Goal: Transaction & Acquisition: Purchase product/service

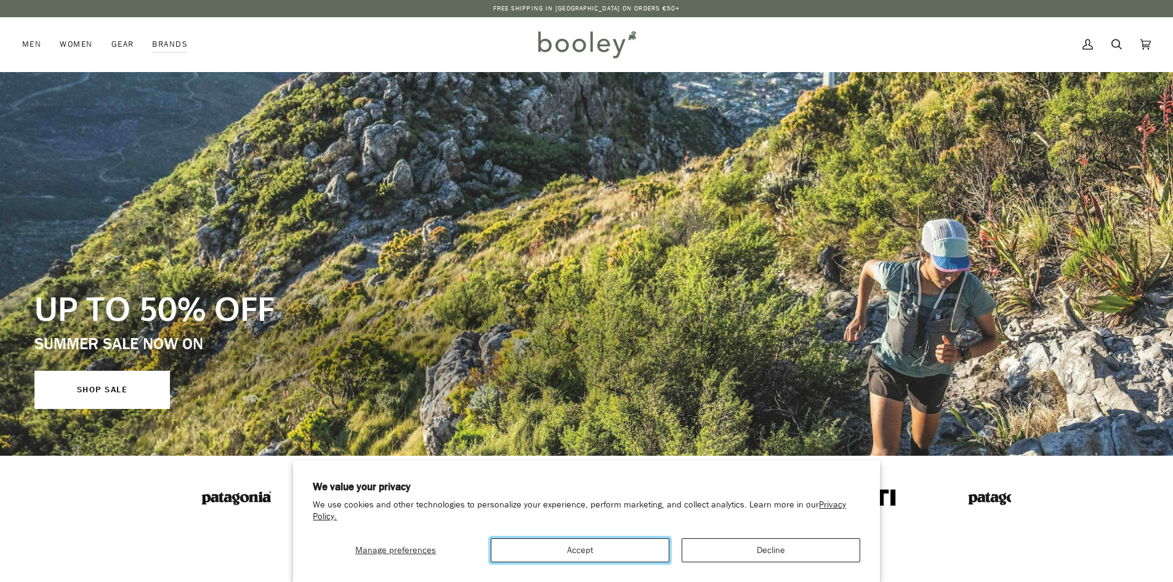
drag, startPoint x: 596, startPoint y: 555, endPoint x: 543, endPoint y: 519, distance: 63.7
click at [596, 555] on button "Accept" at bounding box center [580, 550] width 179 height 24
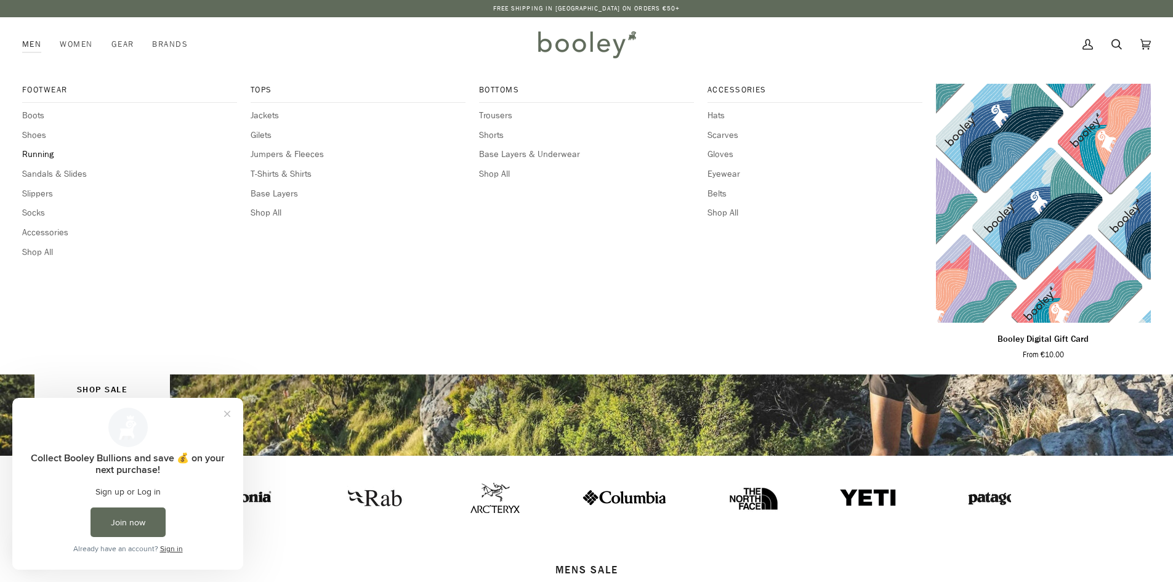
click at [42, 153] on span "Running" at bounding box center [129, 155] width 215 height 14
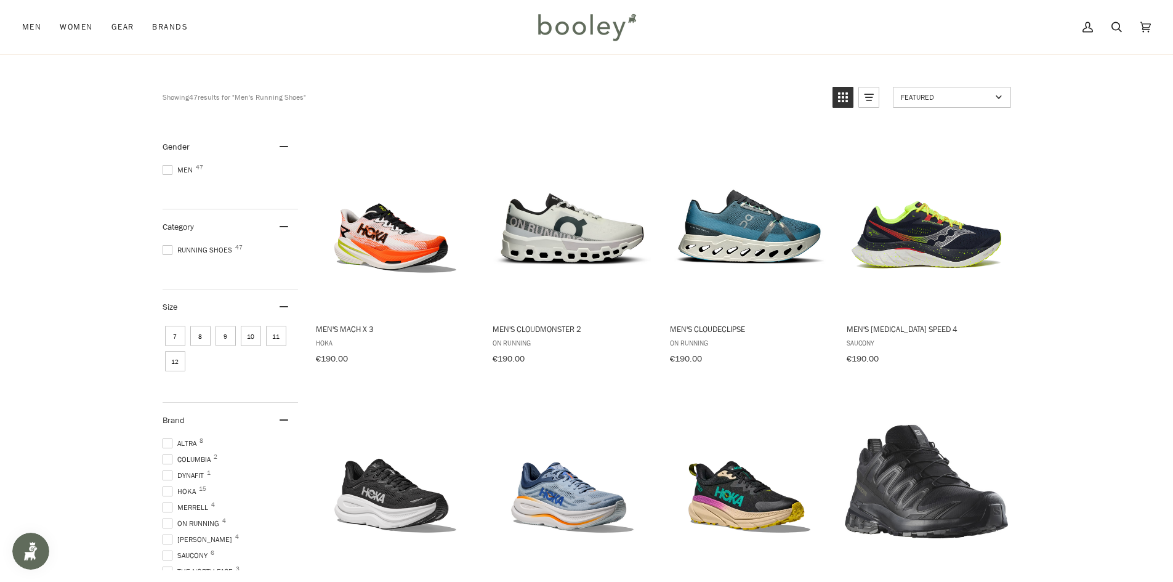
scroll to position [62, 0]
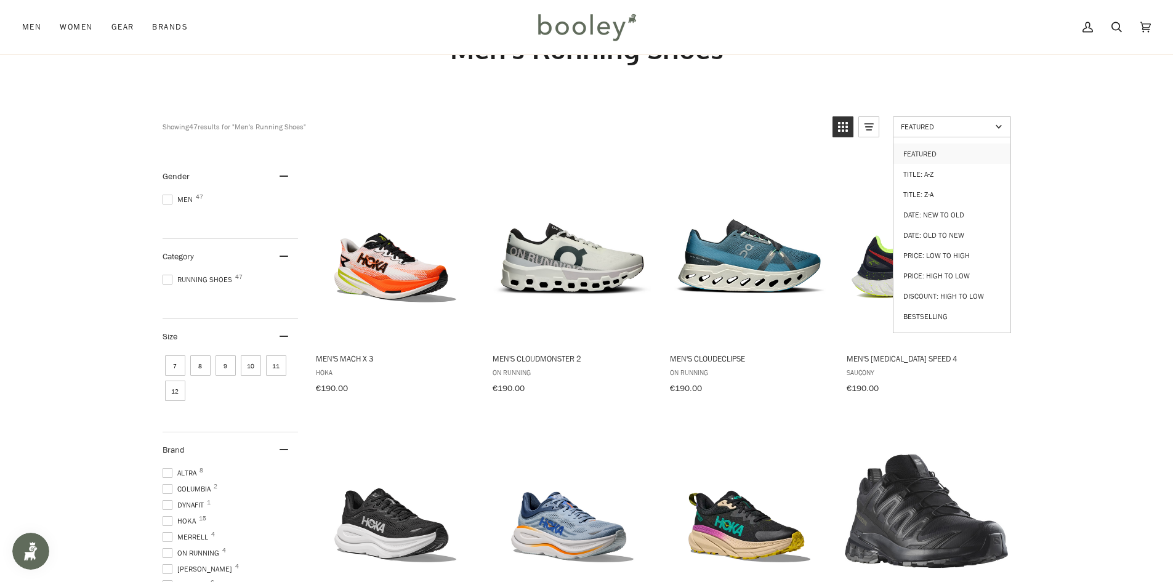
click at [920, 131] on span "Featured" at bounding box center [946, 126] width 91 height 10
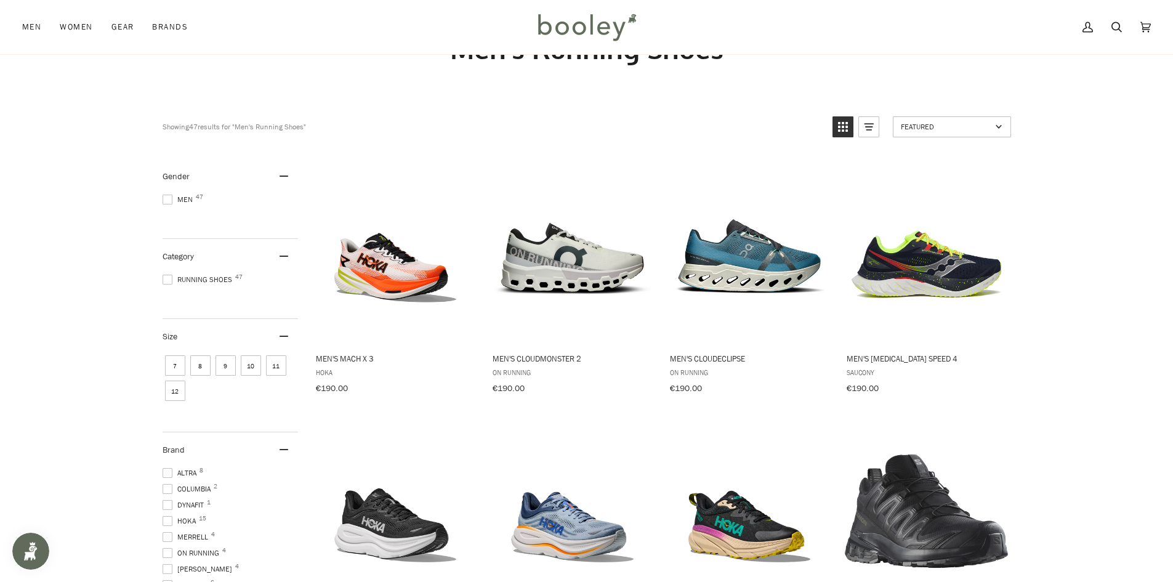
click at [920, 132] on link "Featured" at bounding box center [952, 126] width 118 height 21
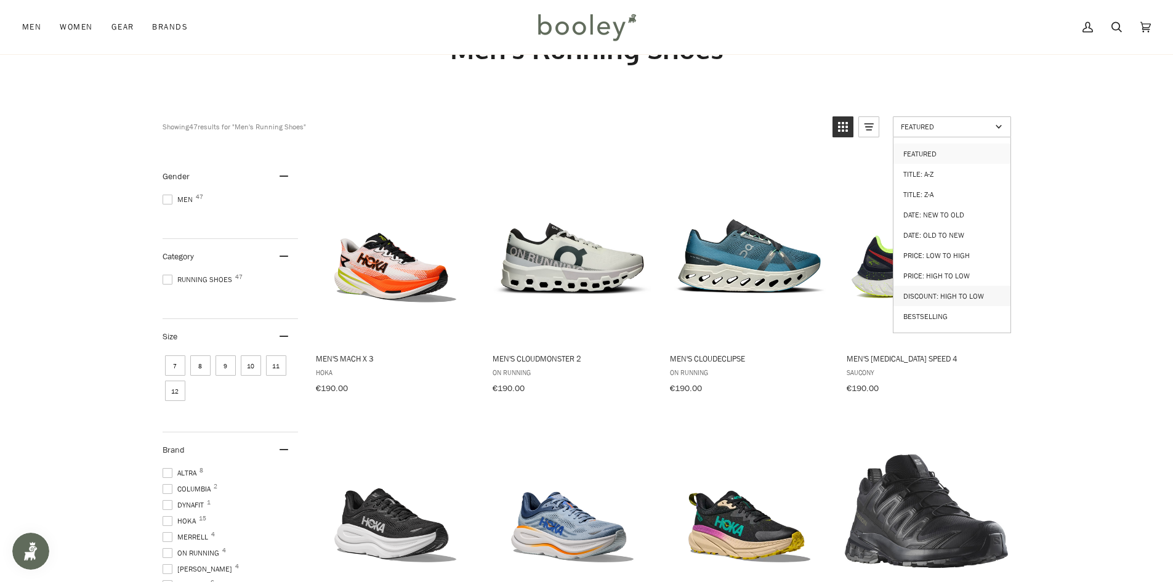
click at [962, 288] on link "Discount: High to Low" at bounding box center [952, 296] width 117 height 20
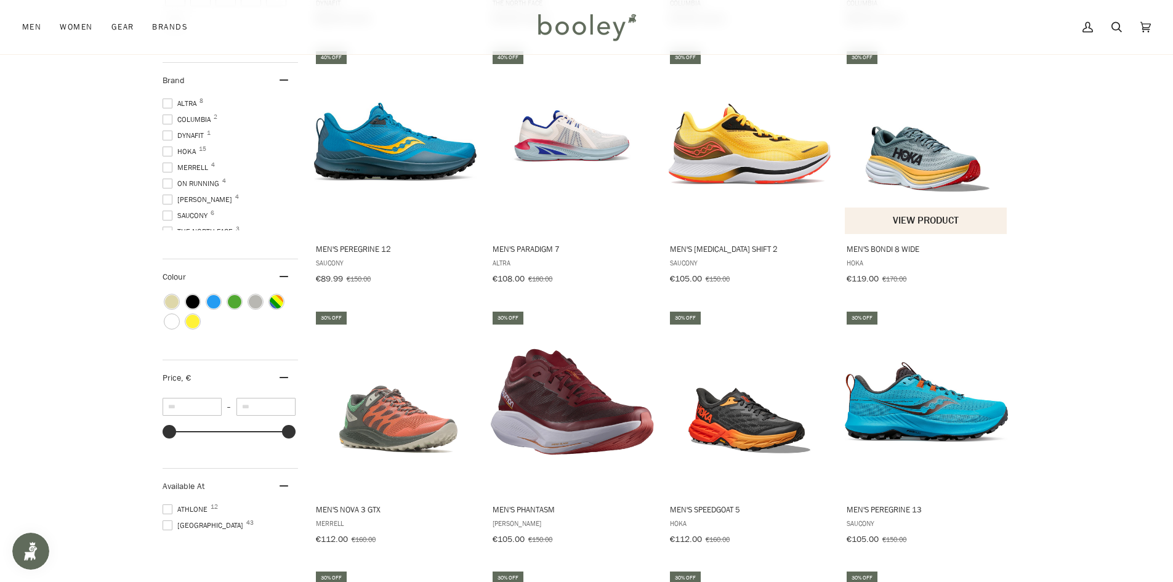
scroll to position [370, 0]
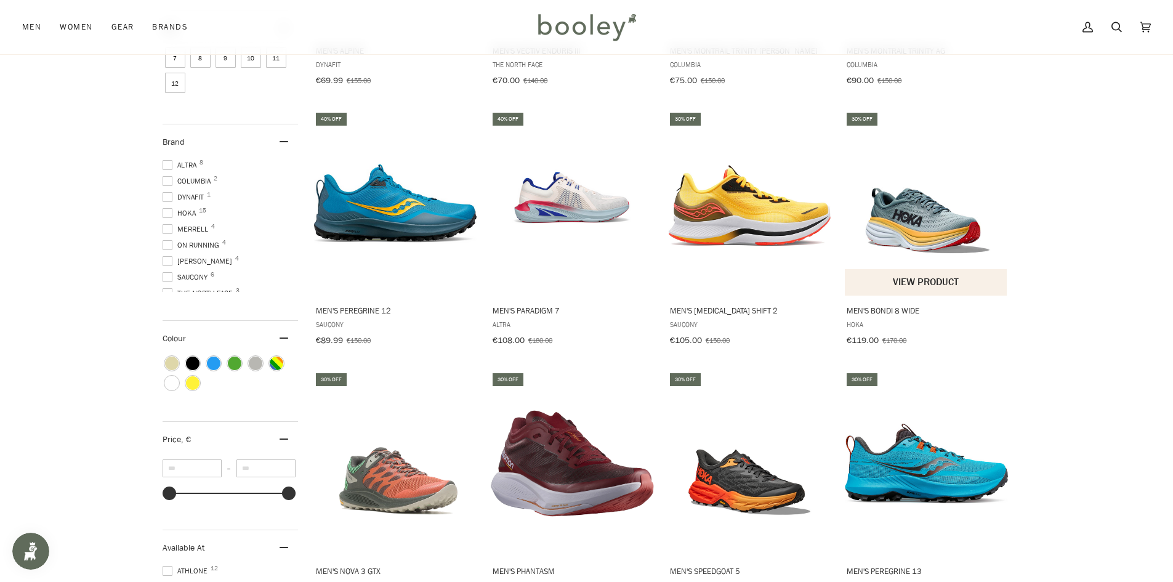
click at [931, 237] on img "Men's Bondi 8 Wide" at bounding box center [926, 203] width 163 height 163
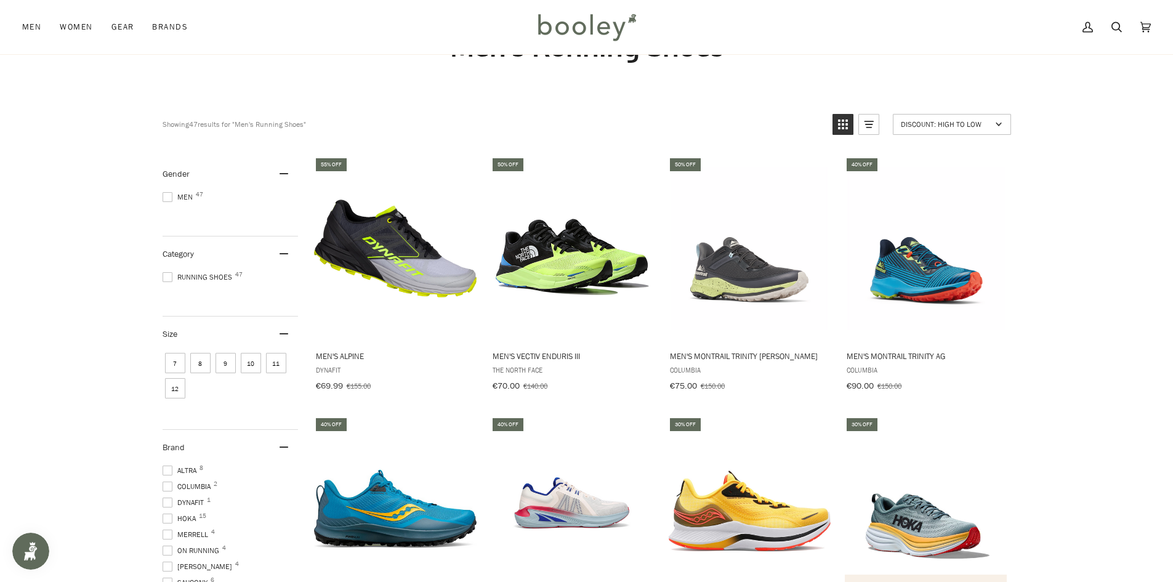
scroll to position [62, 0]
